Goal: Information Seeking & Learning: Learn about a topic

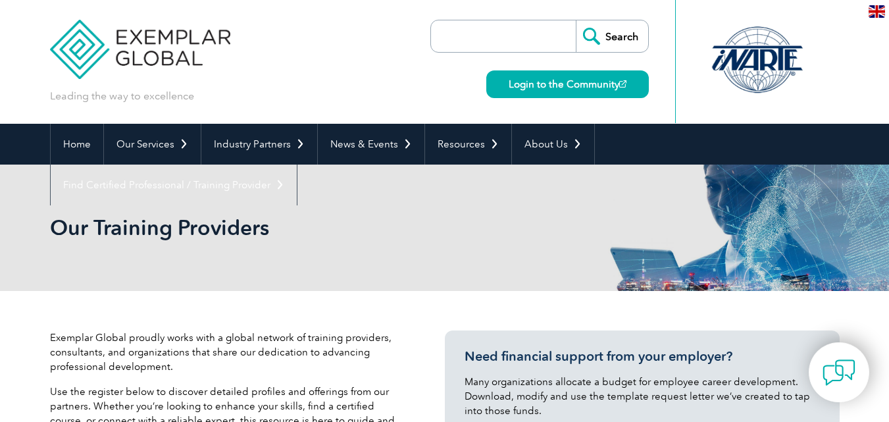
click at [501, 31] on input "search" at bounding box center [507, 36] width 138 height 32
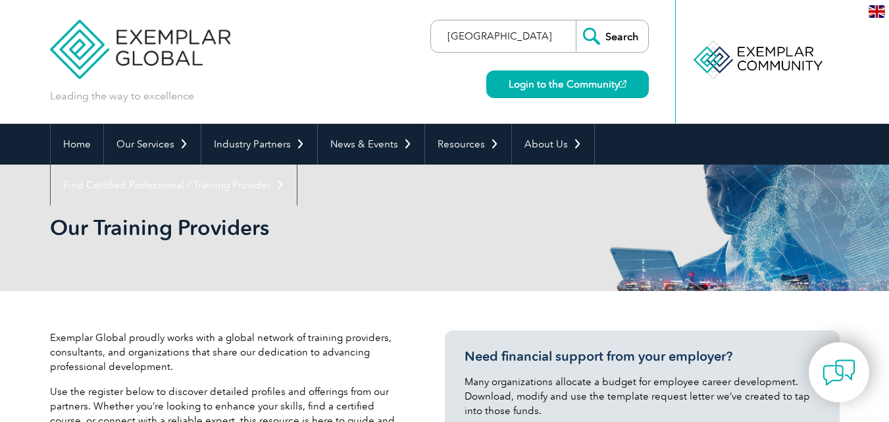
type input "dubai"
click at [576, 20] on input "Search" at bounding box center [612, 36] width 72 height 32
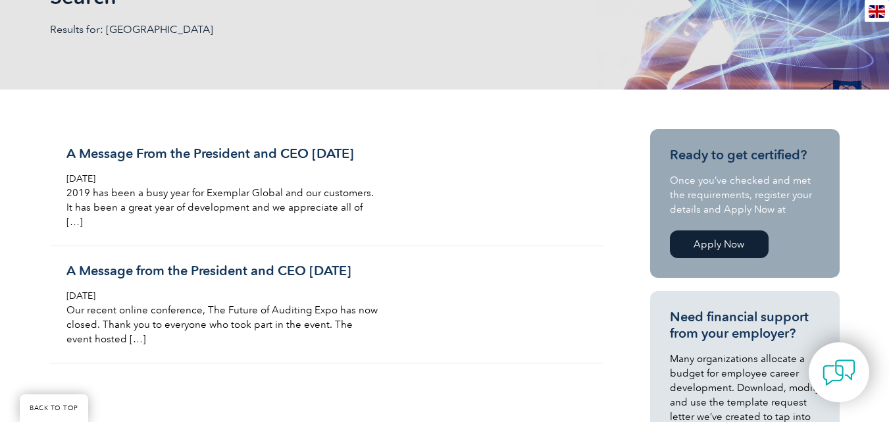
scroll to position [197, 0]
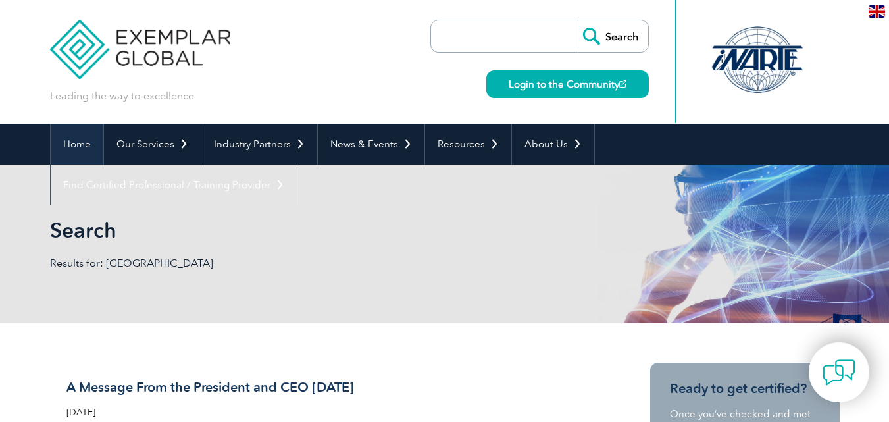
click at [62, 147] on link "Home" at bounding box center [77, 144] width 53 height 41
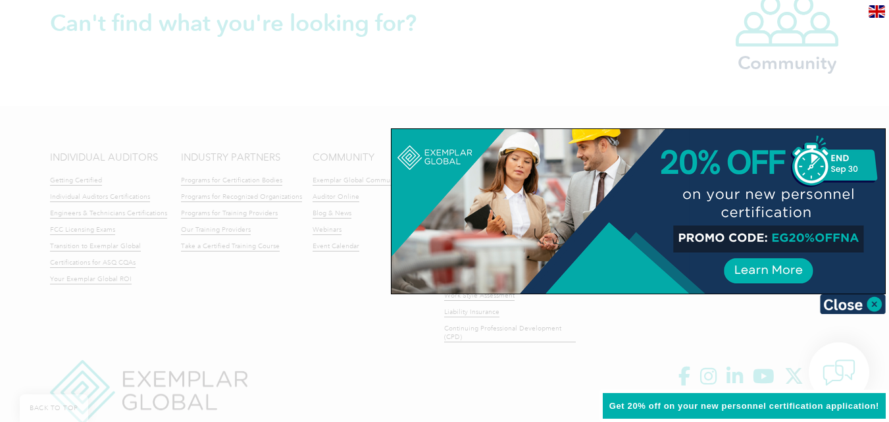
scroll to position [3185, 0]
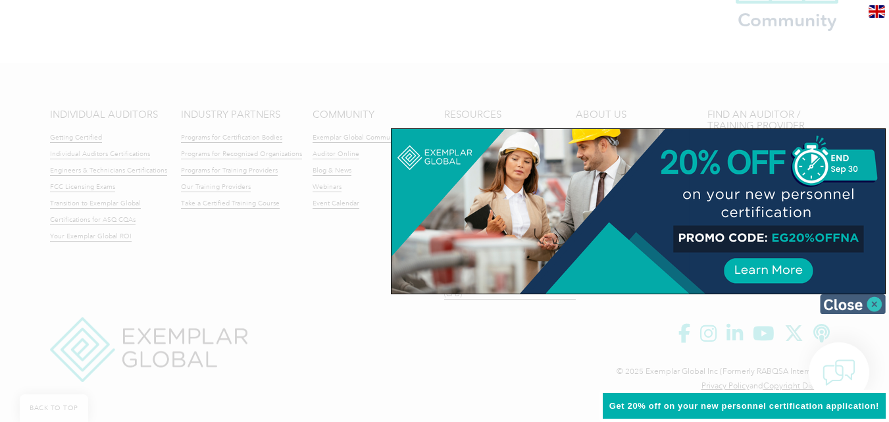
click at [873, 303] on img at bounding box center [853, 304] width 66 height 20
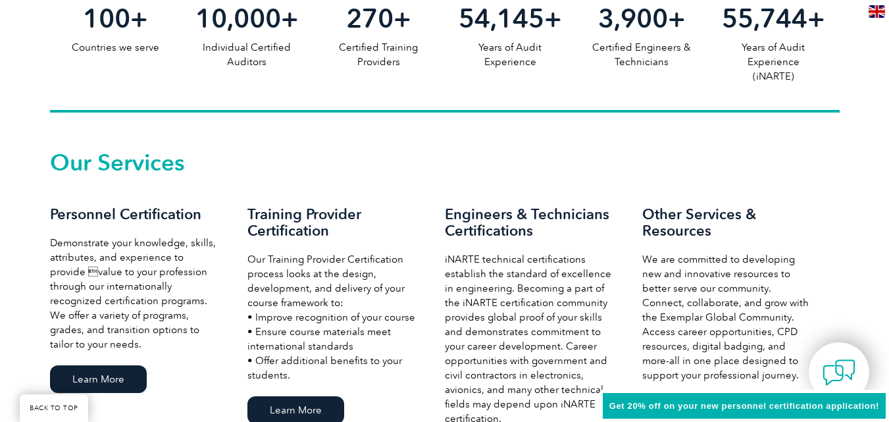
scroll to position [815, 0]
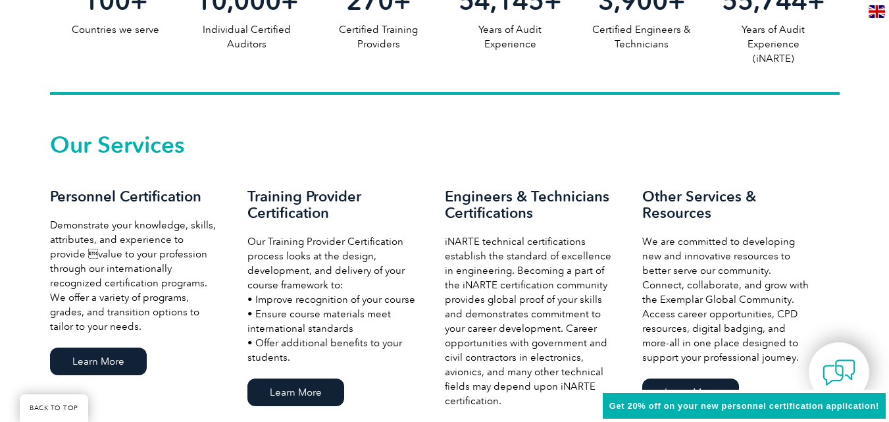
click at [124, 192] on h3 "Personnel Certification" at bounding box center [135, 196] width 171 height 16
click at [109, 228] on p "Demonstrate your knowledge, skills, attributes, and experience to provide valu…" at bounding box center [135, 276] width 171 height 116
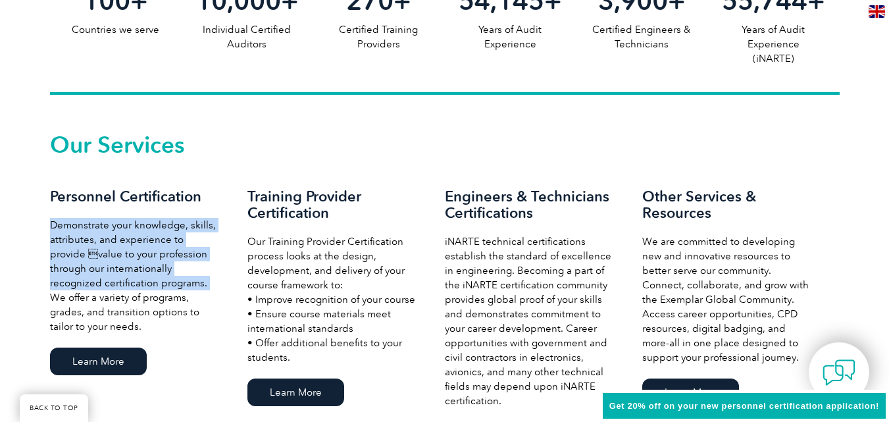
click at [109, 228] on p "Demonstrate your knowledge, skills, attributes, and experience to provide valu…" at bounding box center [135, 276] width 171 height 116
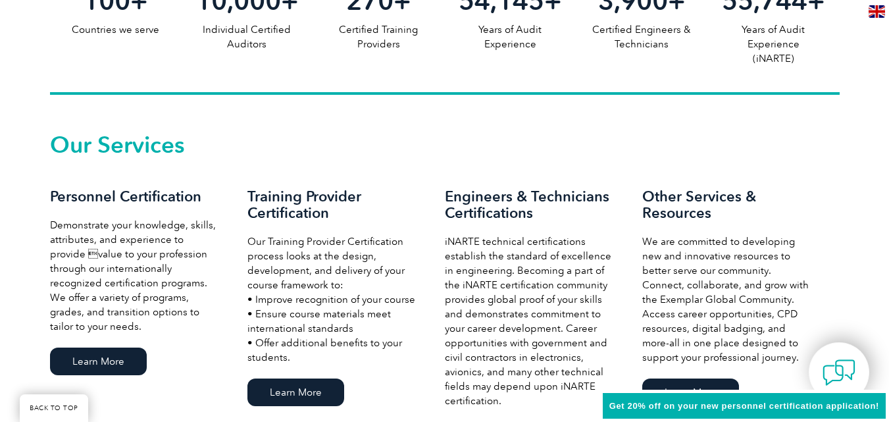
click at [325, 203] on h3 "Training Provider Certification" at bounding box center [333, 204] width 171 height 33
click at [321, 255] on p "Our Training Provider Certification process looks at the design, development, a…" at bounding box center [333, 299] width 171 height 130
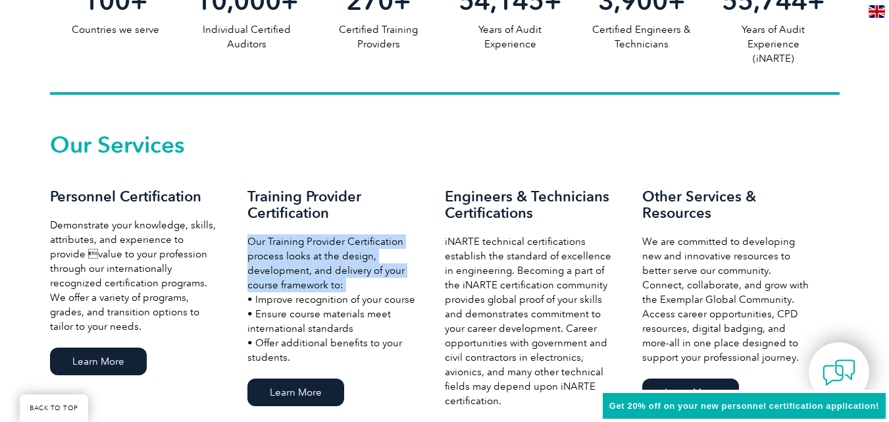
click at [321, 255] on p "Our Training Provider Certification process looks at the design, development, a…" at bounding box center [333, 299] width 171 height 130
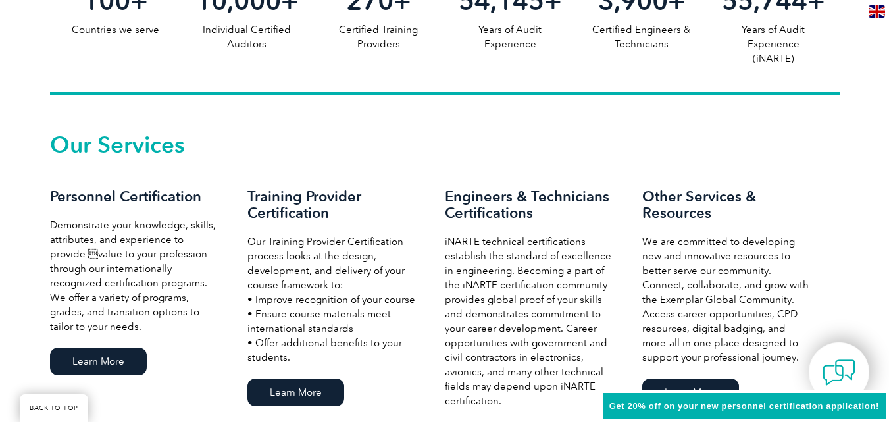
click at [510, 212] on h3 "Engineers & Technicians Certifications" at bounding box center [530, 204] width 171 height 33
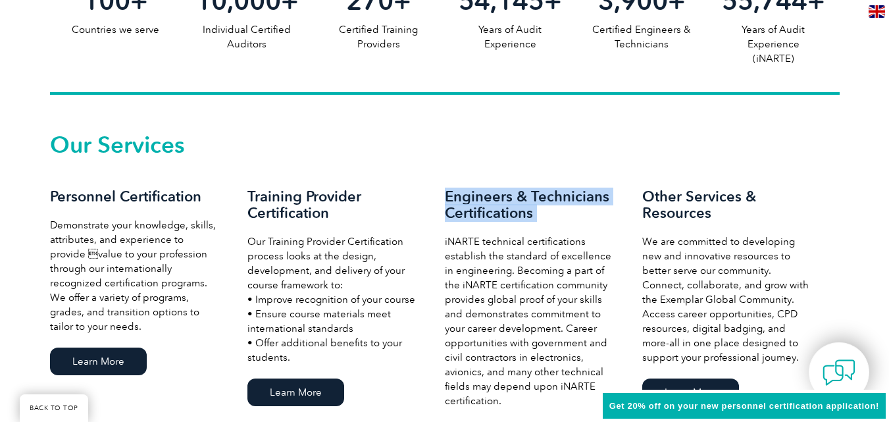
click at [510, 212] on h3 "Engineers & Technicians Certifications" at bounding box center [530, 204] width 171 height 33
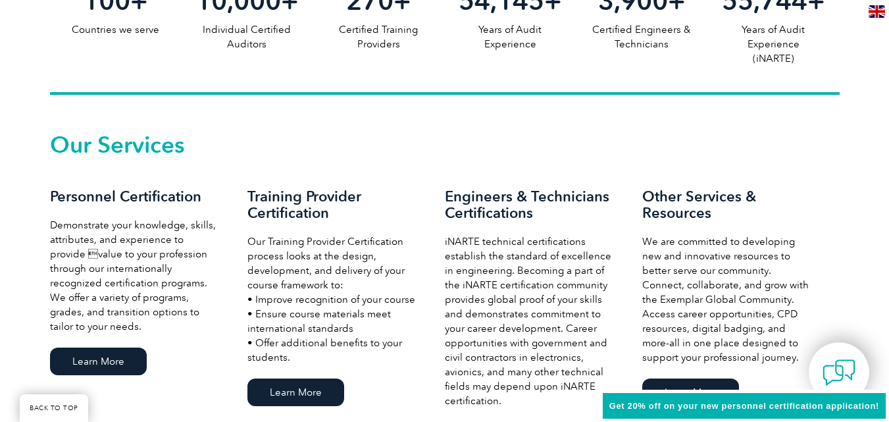
click at [666, 199] on h3 "Other Services & Resources" at bounding box center [727, 204] width 171 height 33
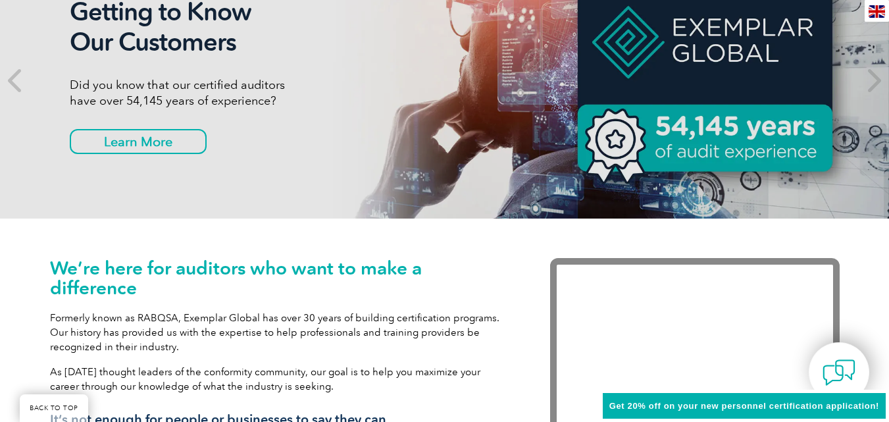
scroll to position [157, 0]
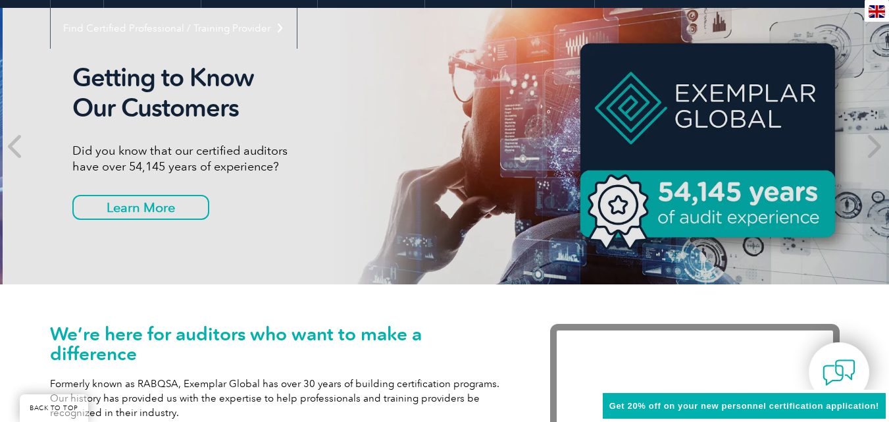
drag, startPoint x: 701, startPoint y: 190, endPoint x: 416, endPoint y: 340, distance: 322.4
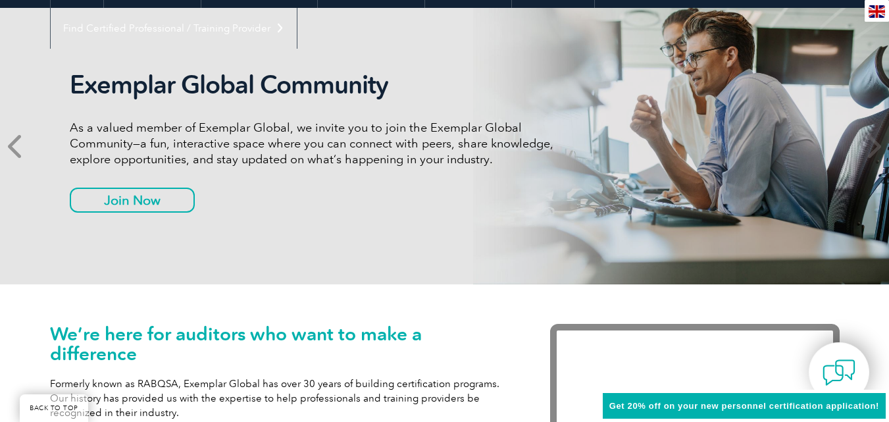
click at [18, 146] on icon at bounding box center [16, 146] width 16 height 0
click at [13, 146] on icon at bounding box center [16, 146] width 16 height 0
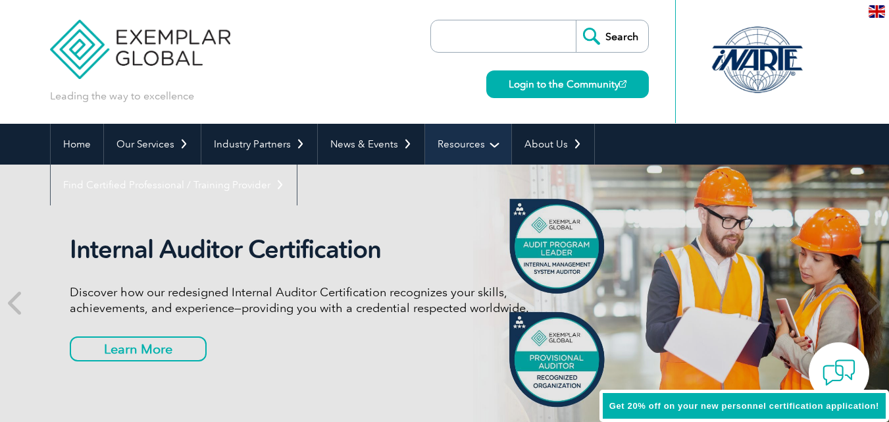
scroll to position [197, 0]
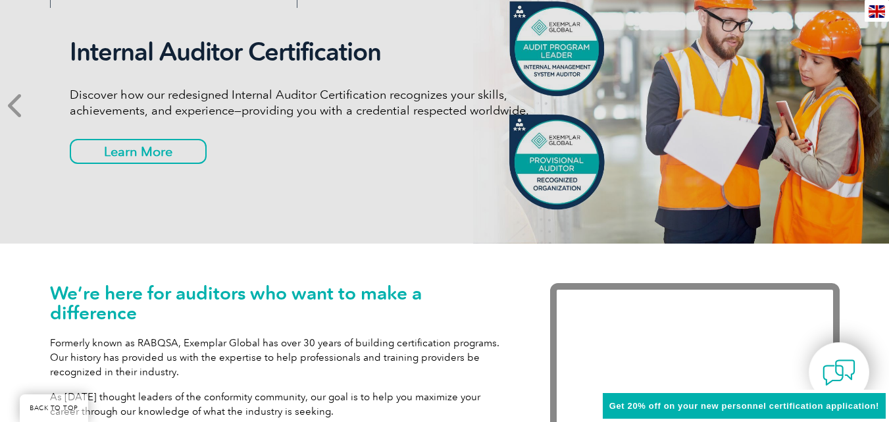
click at [18, 105] on icon at bounding box center [16, 105] width 16 height 0
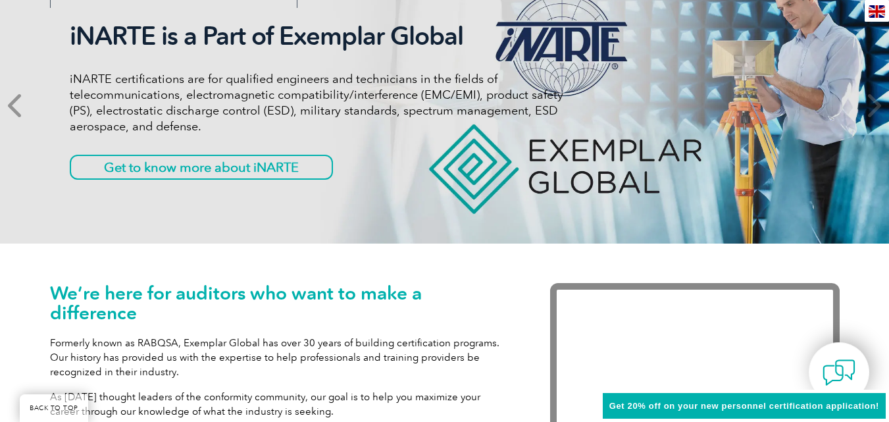
click at [18, 105] on icon at bounding box center [16, 105] width 16 height 0
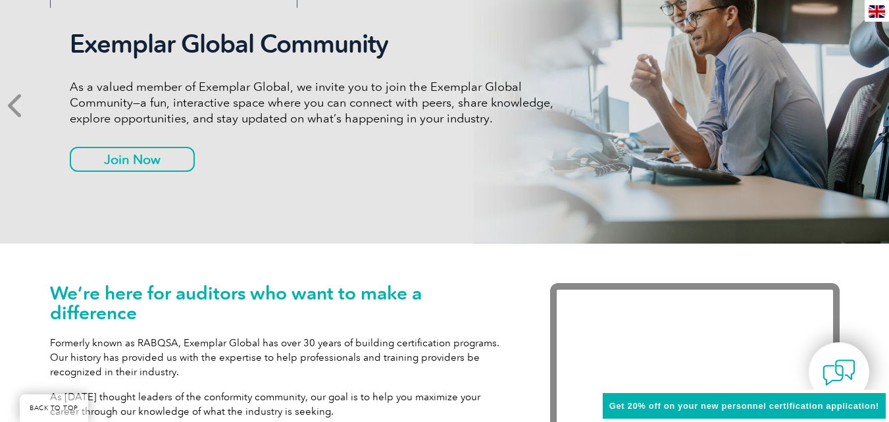
click at [18, 105] on icon at bounding box center [16, 105] width 16 height 0
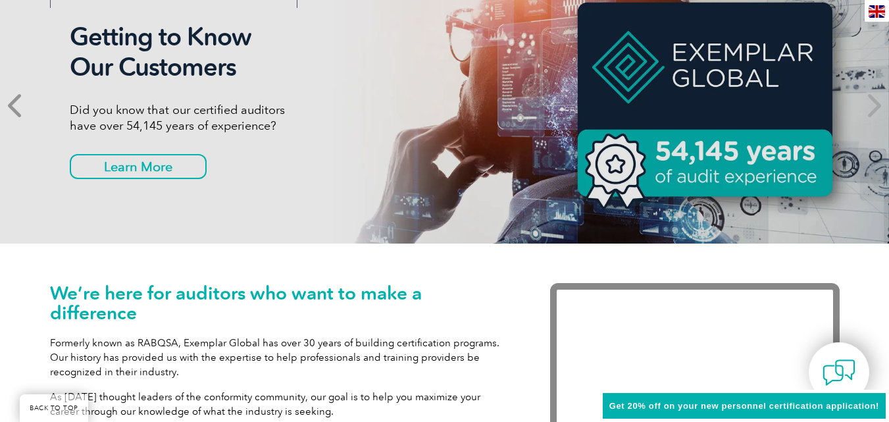
click at [18, 105] on icon at bounding box center [16, 105] width 16 height 0
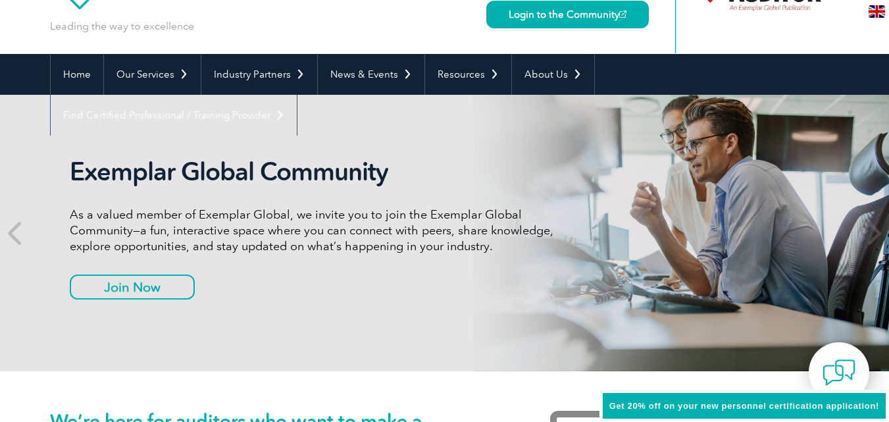
scroll to position [0, 0]
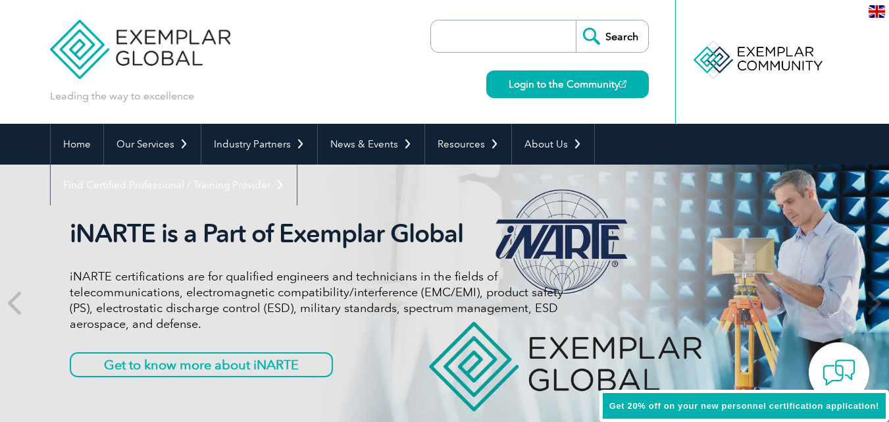
click at [144, 50] on img at bounding box center [140, 39] width 181 height 79
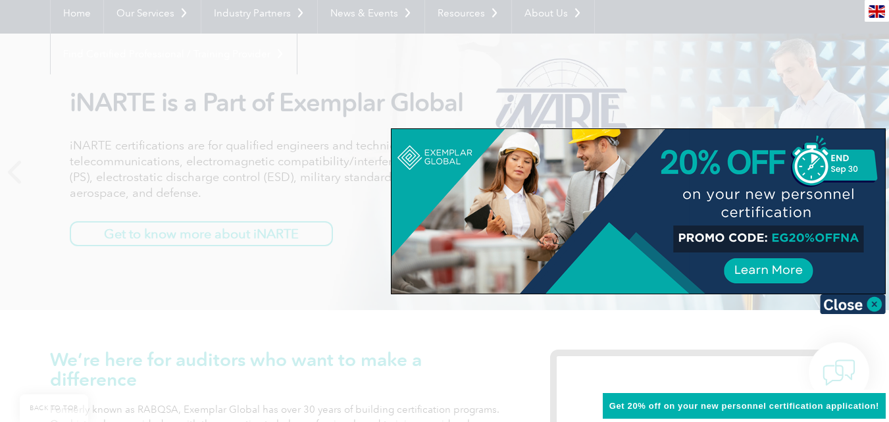
scroll to position [132, 0]
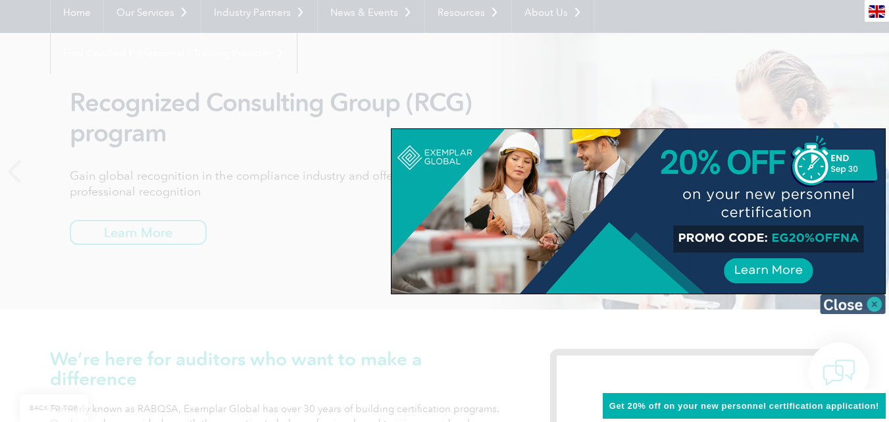
click at [872, 301] on img at bounding box center [853, 304] width 66 height 20
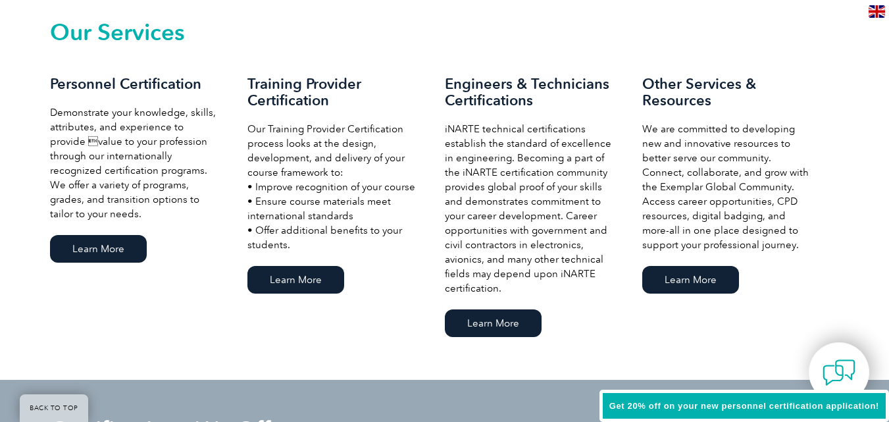
scroll to position [856, 0]
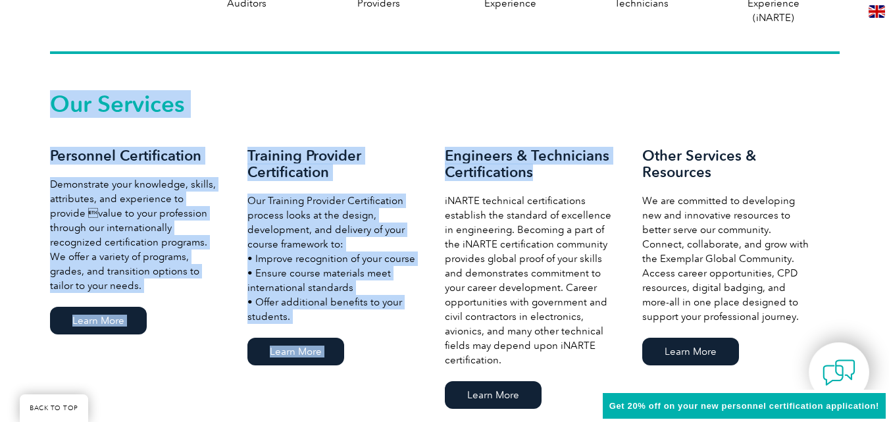
drag, startPoint x: 539, startPoint y: 180, endPoint x: 442, endPoint y: 144, distance: 103.1
click at [442, 144] on div "Our Services Personnel Certification Demonstrate your knowledge, skills, attrib…" at bounding box center [445, 252] width 790 height 319
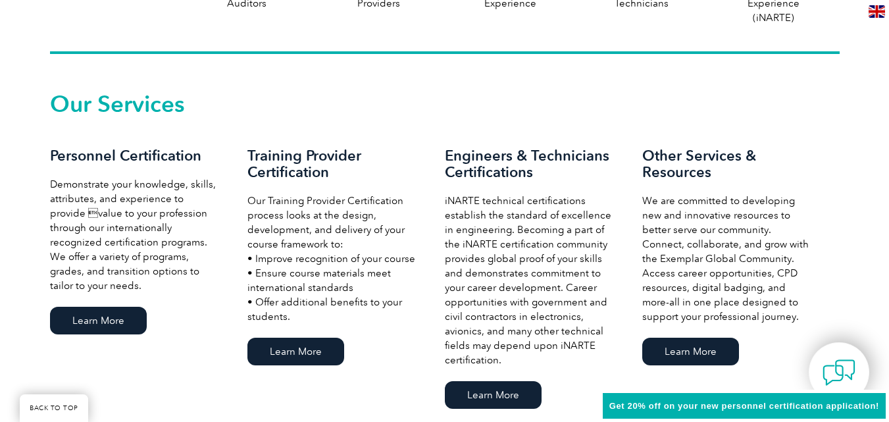
click at [490, 61] on div "Our Services Personnel Certification Demonstrate your knowledge, skills, attrib…" at bounding box center [445, 67] width 790 height 26
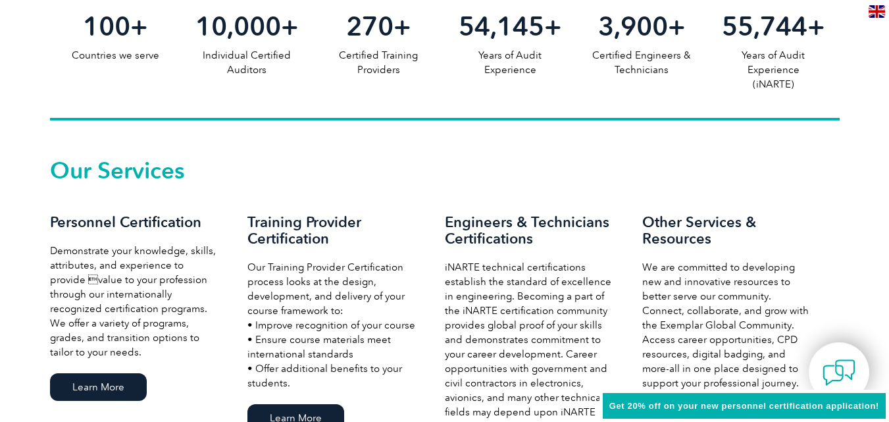
scroll to position [0, 0]
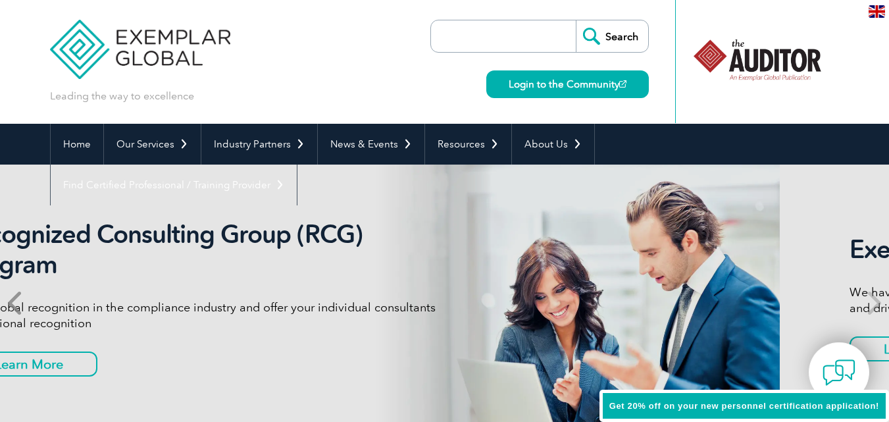
drag, startPoint x: 170, startPoint y: 271, endPoint x: 14, endPoint y: 259, distance: 156.5
click at [18, 259] on div "Getting to Know Our Customers Did you know that our certified auditors have ove…" at bounding box center [444, 303] width 889 height 276
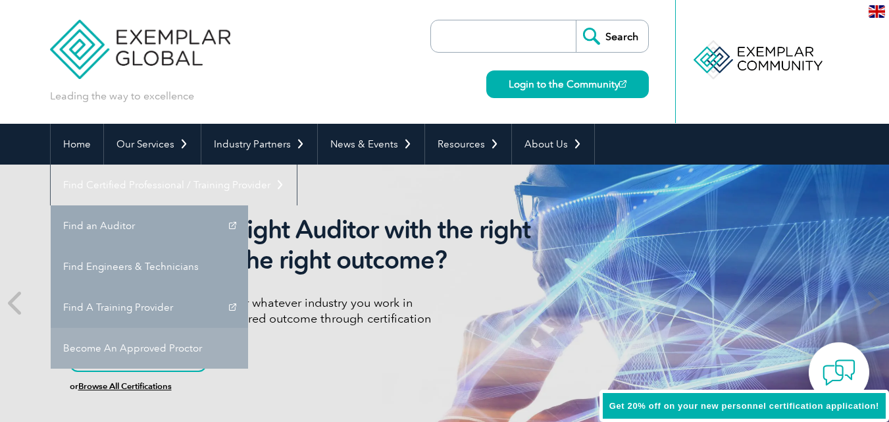
click at [248, 328] on link "Become An Approved Proctor" at bounding box center [149, 348] width 197 height 41
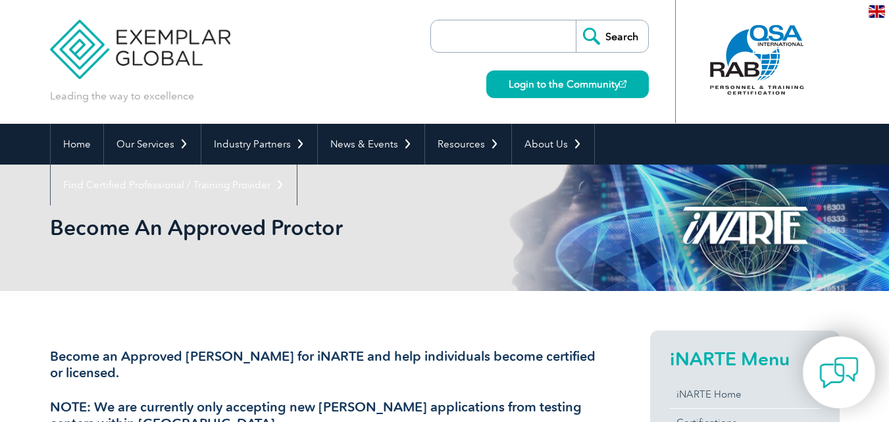
click at [827, 374] on img at bounding box center [839, 372] width 39 height 39
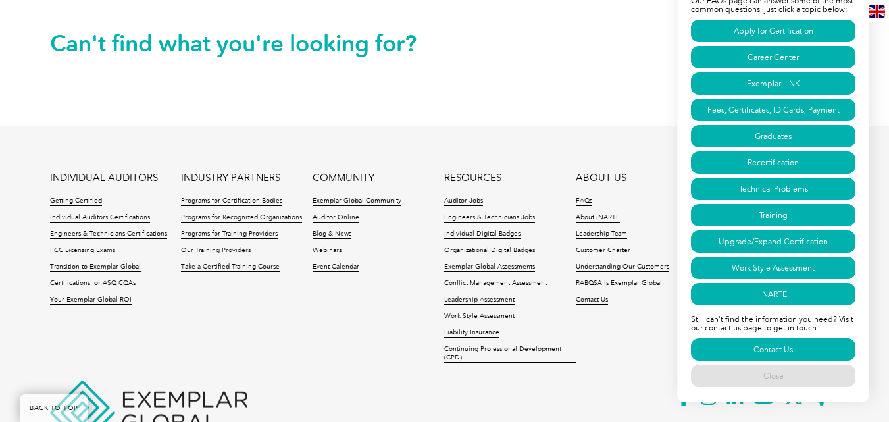
scroll to position [1176, 0]
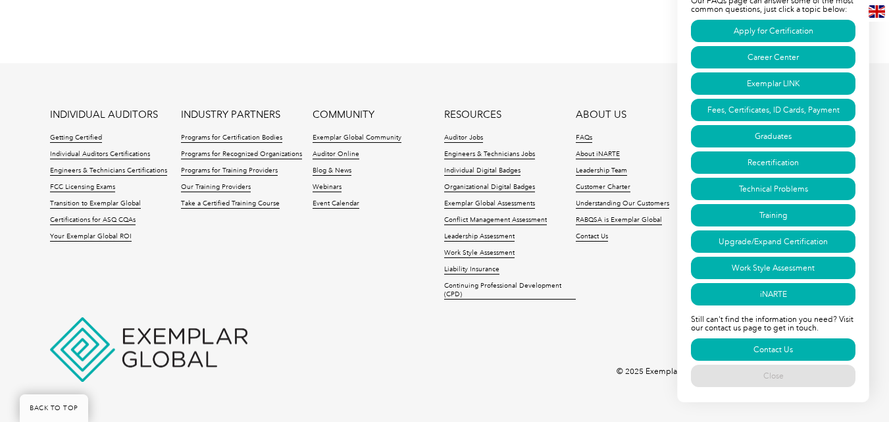
click at [342, 303] on ul "INDIVIDUAL AUDITORS Getting Certified Individual Auditors Certifications Engine…" at bounding box center [445, 207] width 790 height 197
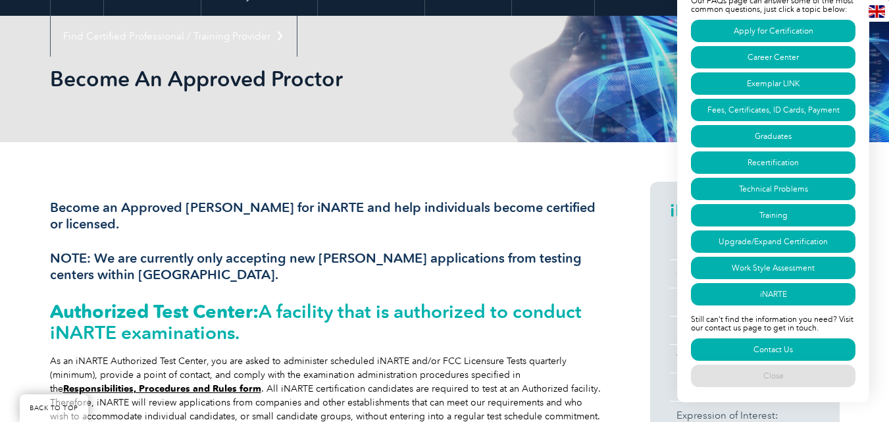
scroll to position [263, 0]
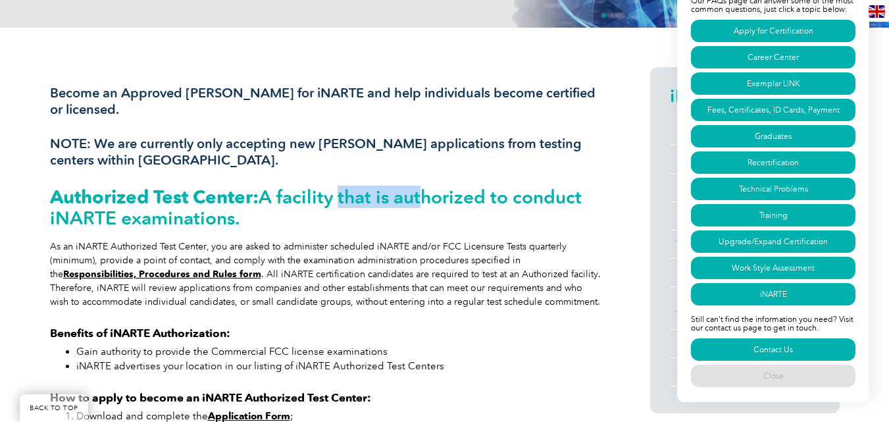
drag, startPoint x: 335, startPoint y: 199, endPoint x: 414, endPoint y: 196, distance: 79.0
click at [414, 196] on h2 "Authorized Test Center: A facility that is authorized to conduct iNARTE examina…" at bounding box center [326, 207] width 553 height 42
click at [104, 222] on h2 "Authorized Test Center: A facility that is authorized to conduct iNARTE examina…" at bounding box center [326, 207] width 553 height 42
click at [155, 213] on h2 "Authorized Test Center: A facility that is authorized to conduct iNARTE examina…" at bounding box center [326, 207] width 553 height 42
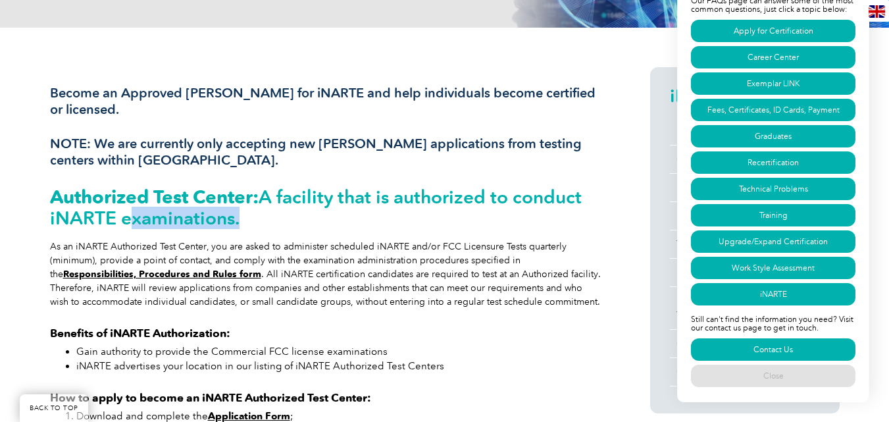
click at [155, 213] on h2 "Authorized Test Center: A facility that is authorized to conduct iNARTE examina…" at bounding box center [326, 207] width 553 height 42
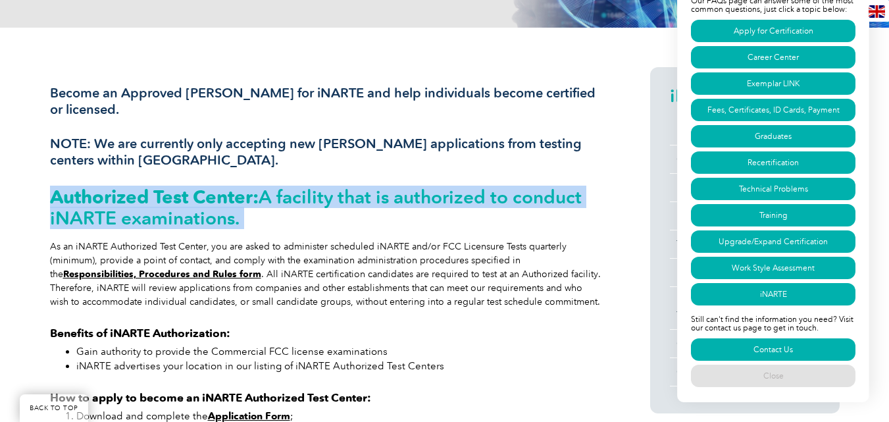
click at [157, 213] on h2 "Authorized Test Center: A facility that is authorized to conduct iNARTE examina…" at bounding box center [326, 207] width 553 height 42
click at [124, 217] on h2 "Authorized Test Center: A facility that is authorized to conduct iNARTE examina…" at bounding box center [326, 207] width 553 height 42
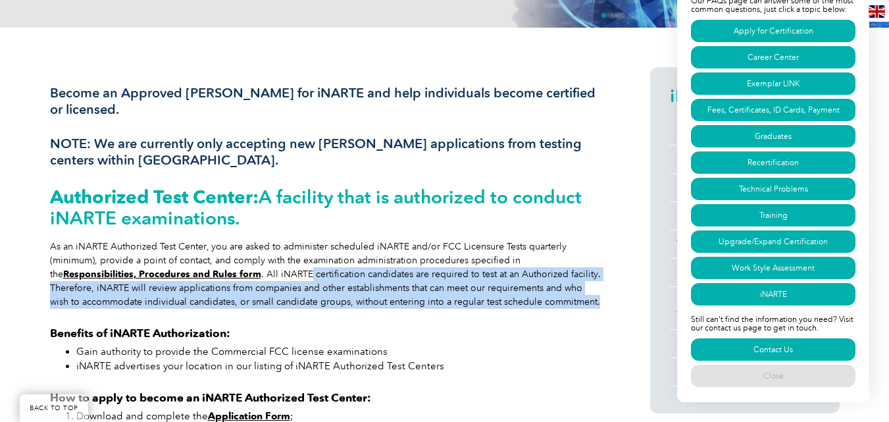
drag, startPoint x: 293, startPoint y: 276, endPoint x: 579, endPoint y: 305, distance: 287.9
click at [579, 305] on div "As an iNARTE Authorized Test Center, you are asked to administer scheduled iNAR…" at bounding box center [326, 274] width 553 height 69
click at [499, 300] on div "As an iNARTE Authorized Test Center, you are asked to administer scheduled iNAR…" at bounding box center [326, 274] width 553 height 69
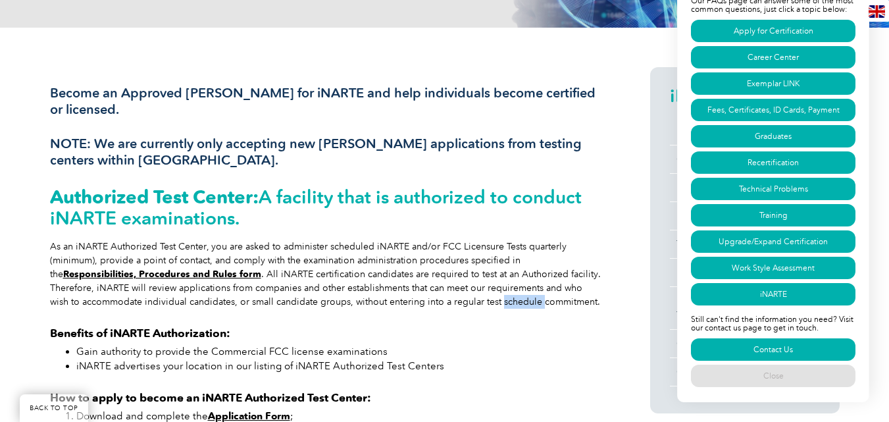
click at [499, 300] on div "As an iNARTE Authorized Test Center, you are asked to administer scheduled iNAR…" at bounding box center [326, 274] width 553 height 69
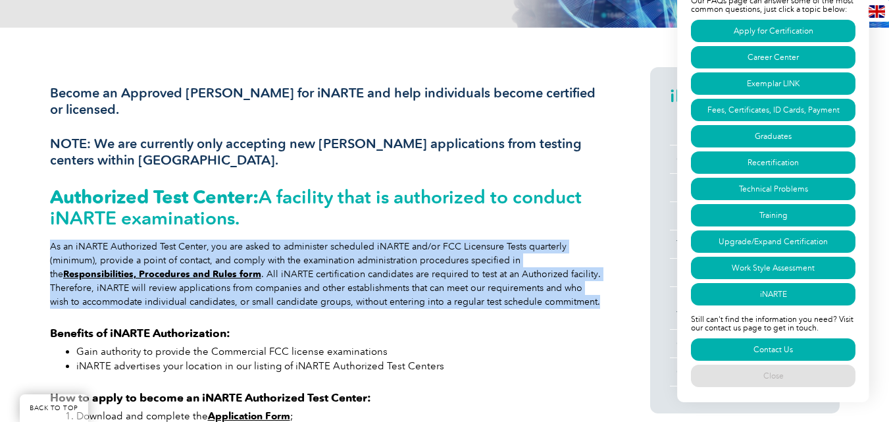
click at [499, 300] on div "As an iNARTE Authorized Test Center, you are asked to administer scheduled iNAR…" at bounding box center [326, 274] width 553 height 69
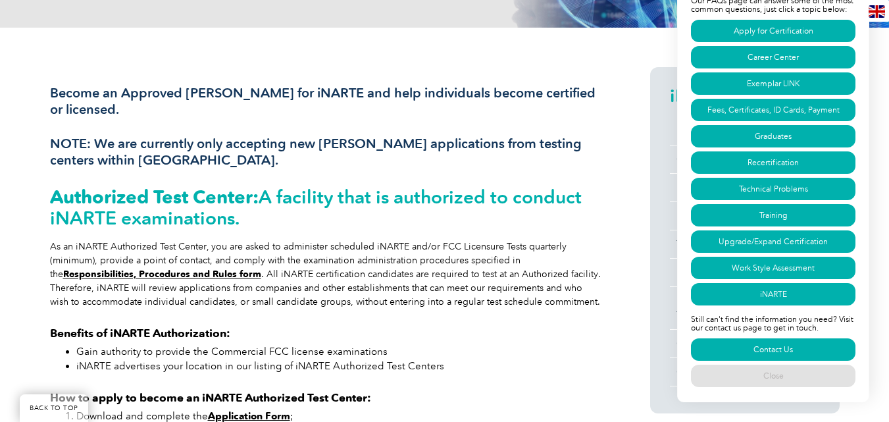
click at [377, 311] on div "Become an Approved Proctor for iNARTE and help individuals become certified or …" at bounding box center [326, 414] width 553 height 694
drag, startPoint x: 331, startPoint y: 304, endPoint x: 588, endPoint y: 298, distance: 257.5
click at [588, 298] on div "As an iNARTE Authorized Test Center, you are asked to administer scheduled iNAR…" at bounding box center [326, 274] width 553 height 69
click at [579, 241] on div "As an iNARTE Authorized Test Center, you are asked to administer scheduled iNAR…" at bounding box center [326, 274] width 553 height 69
click at [285, 251] on div "As an iNARTE Authorized Test Center, you are asked to administer scheduled iNAR…" at bounding box center [326, 274] width 553 height 69
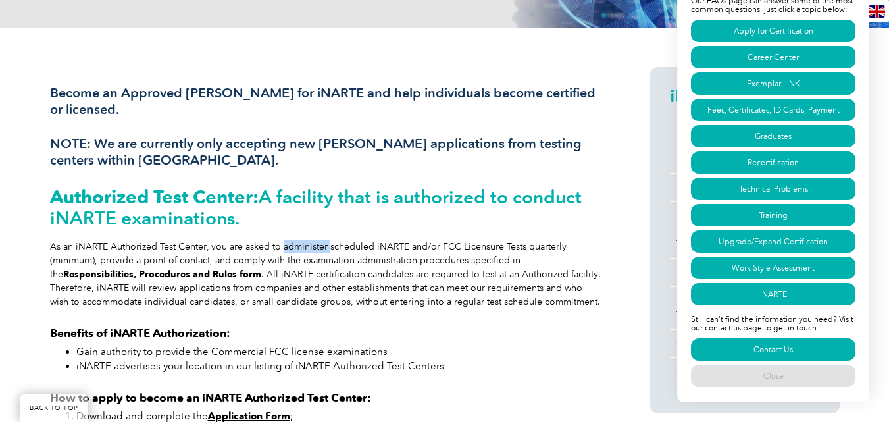
click at [285, 251] on div "As an iNARTE Authorized Test Center, you are asked to administer scheduled iNAR…" at bounding box center [326, 274] width 553 height 69
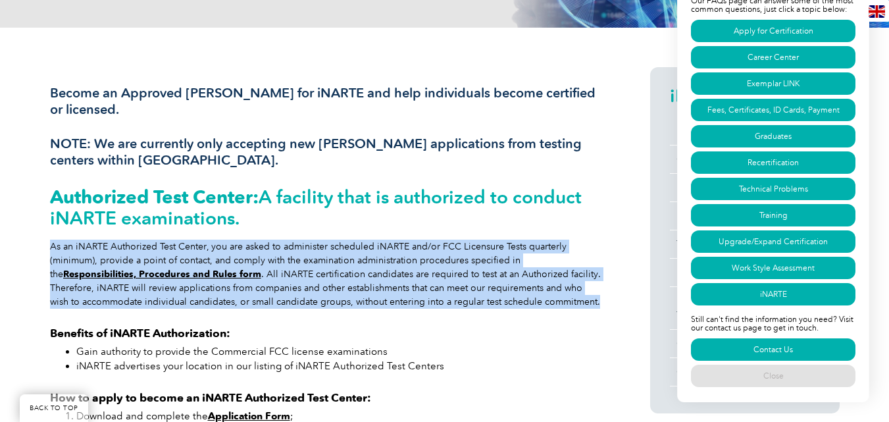
click at [285, 251] on div "As an iNARTE Authorized Test Center, you are asked to administer scheduled iNAR…" at bounding box center [326, 274] width 553 height 69
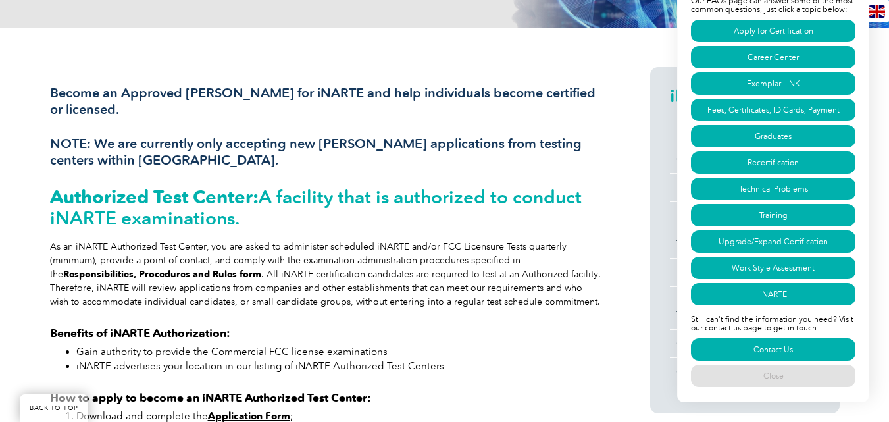
click at [434, 315] on div "Become an Approved Proctor for iNARTE and help individuals become certified or …" at bounding box center [326, 414] width 553 height 694
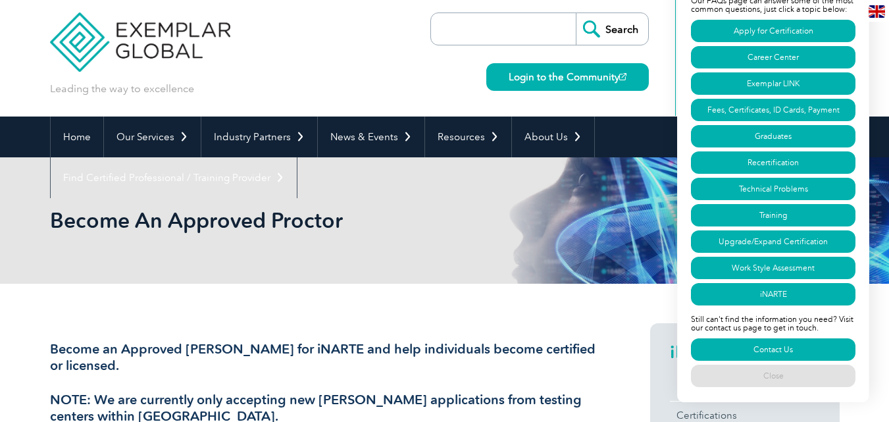
scroll to position [0, 0]
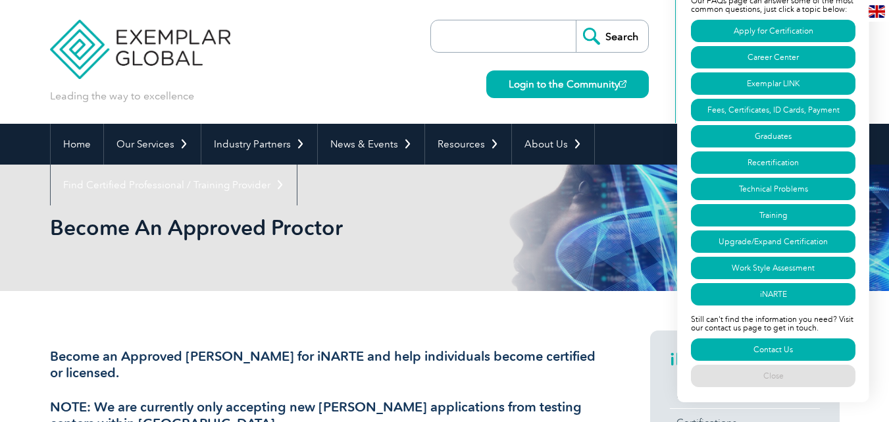
click at [324, 33] on div "Leading the way to excellence Search Login to the Community ▼" at bounding box center [445, 62] width 790 height 124
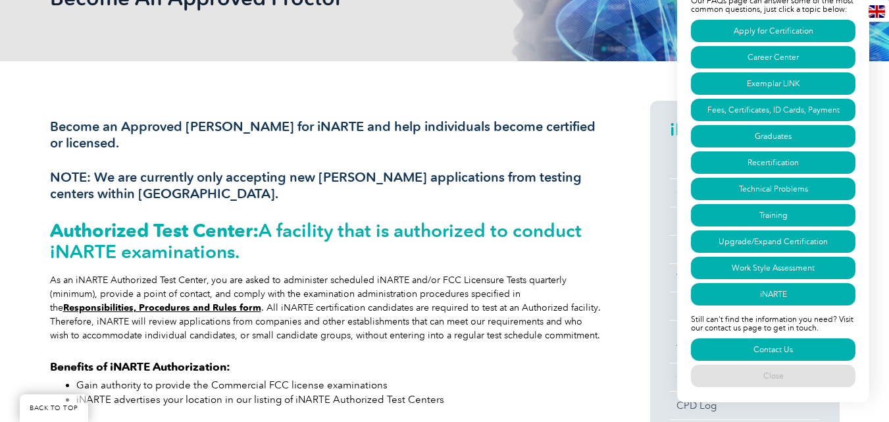
scroll to position [123, 0]
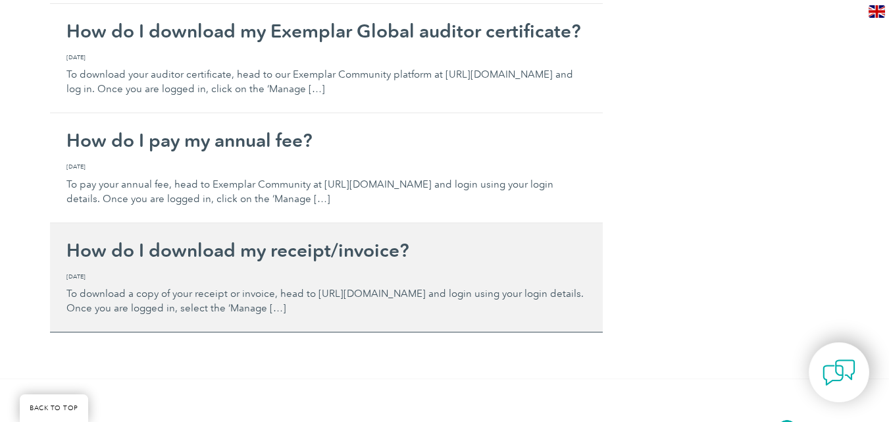
scroll to position [1185, 0]
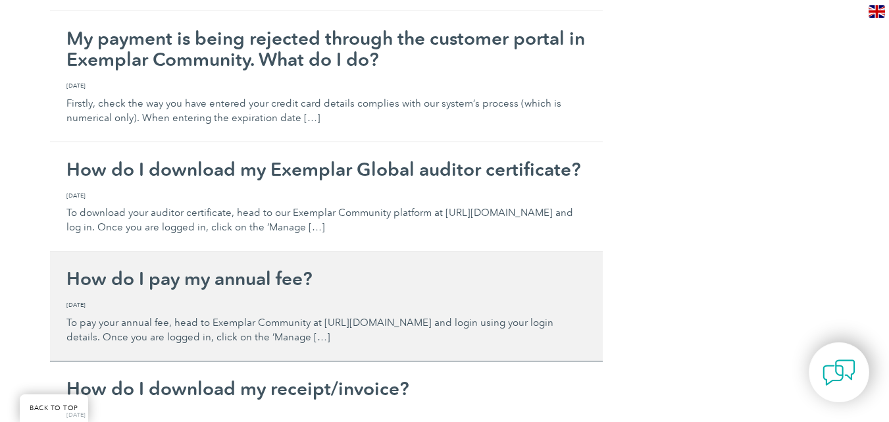
click at [304, 280] on h2 "How do I pay my annual fee?" at bounding box center [326, 278] width 520 height 21
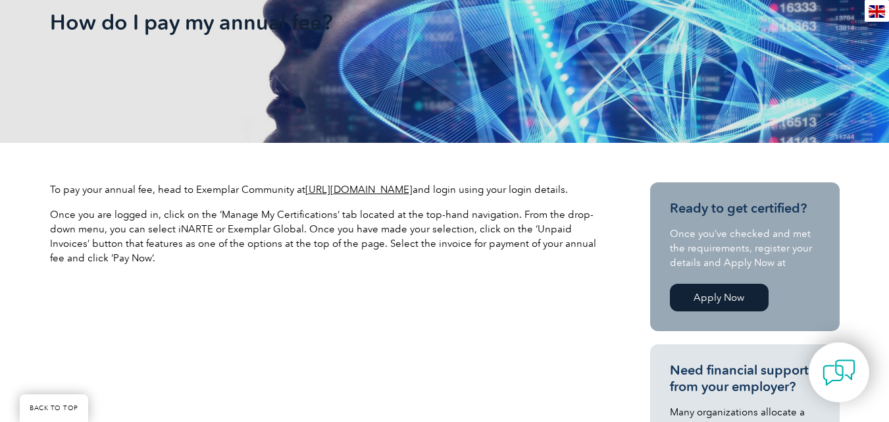
scroll to position [197, 0]
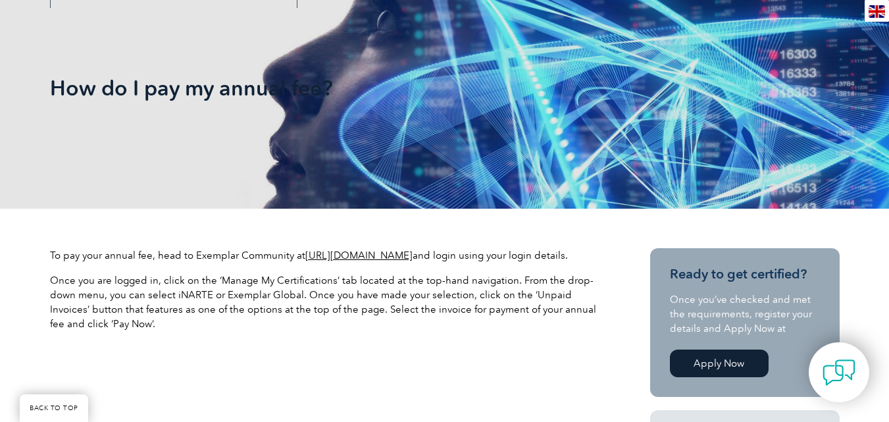
click at [413, 255] on link "[URL][DOMAIN_NAME]" at bounding box center [358, 255] width 107 height 12
